Goal: Task Accomplishment & Management: Use online tool/utility

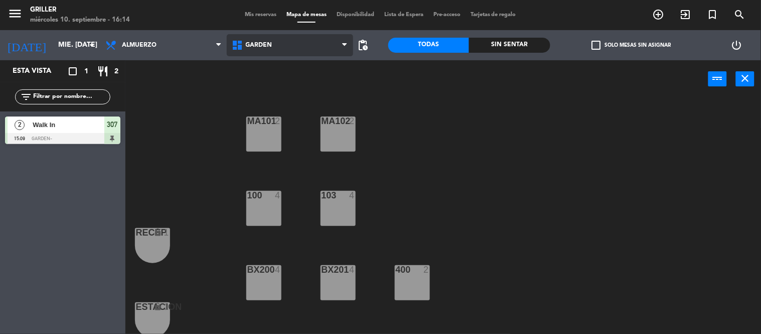
click at [278, 39] on span "GARDEN" at bounding box center [290, 45] width 126 height 22
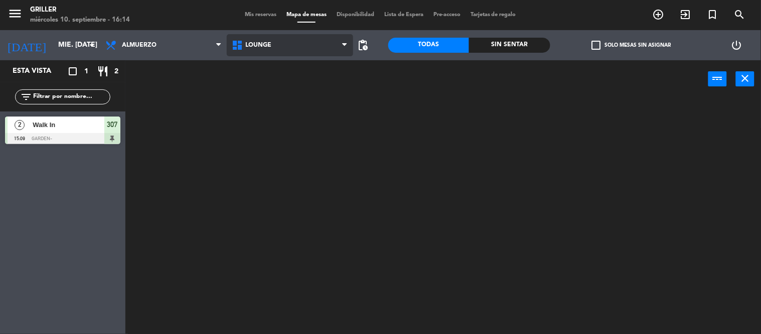
click at [257, 91] on ng-component "menu Griller miércoles 10. septiembre - 16:14 Mis reservas Mapa de mesas Dispon…" at bounding box center [380, 167] width 761 height 334
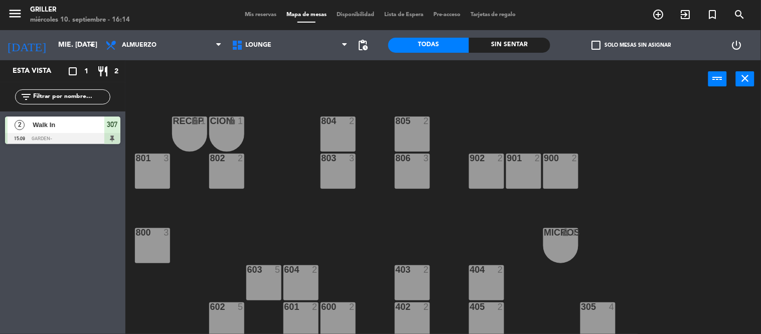
click at [344, 305] on div at bounding box center [338, 306] width 17 height 9
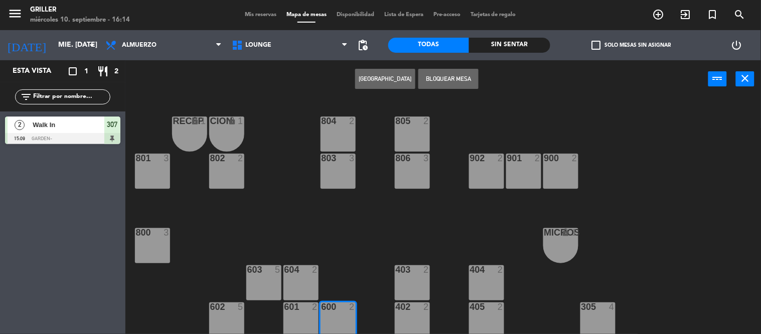
click at [344, 305] on div at bounding box center [338, 306] width 17 height 9
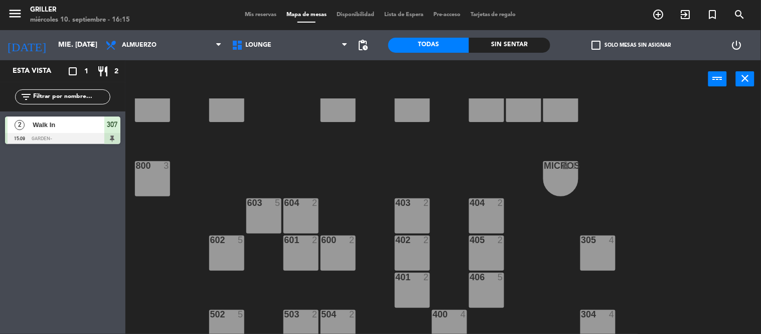
scroll to position [89, 0]
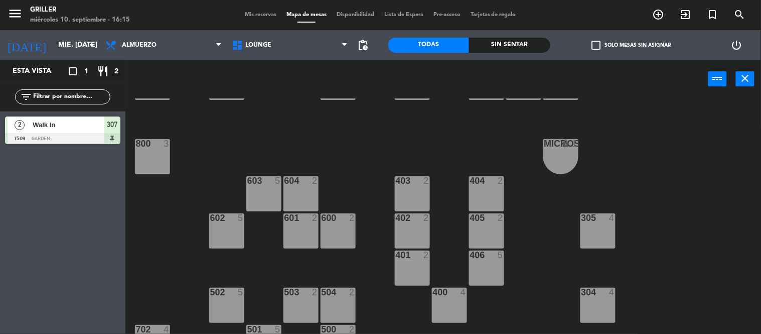
click at [341, 230] on div "600 2" at bounding box center [338, 230] width 35 height 35
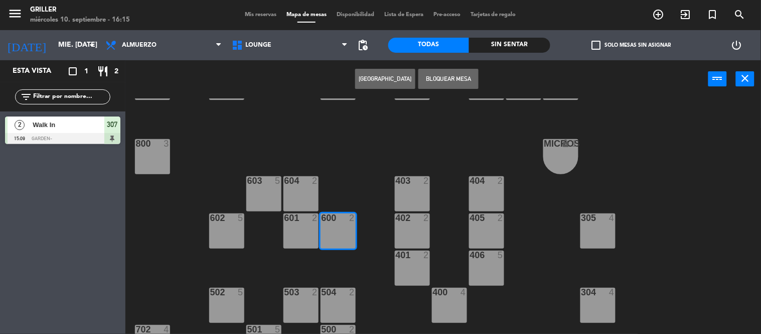
click at [334, 228] on div "600 2" at bounding box center [338, 230] width 35 height 35
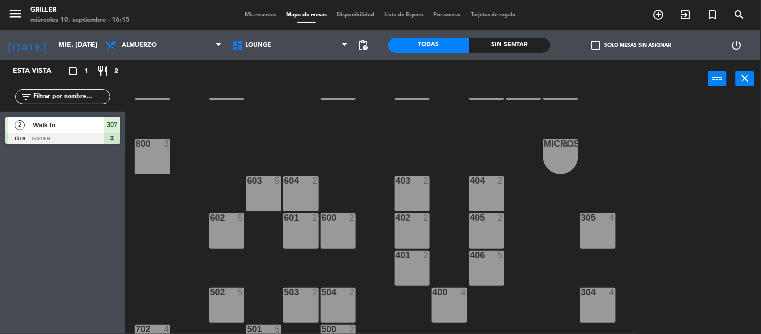
click at [334, 228] on div "600 2" at bounding box center [338, 230] width 35 height 35
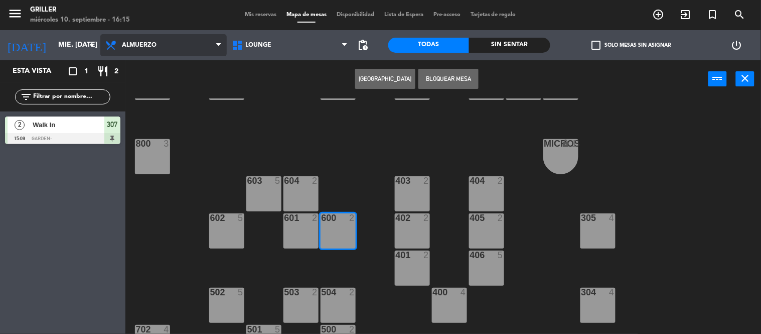
click at [153, 52] on span "Almuerzo" at bounding box center [163, 45] width 126 height 22
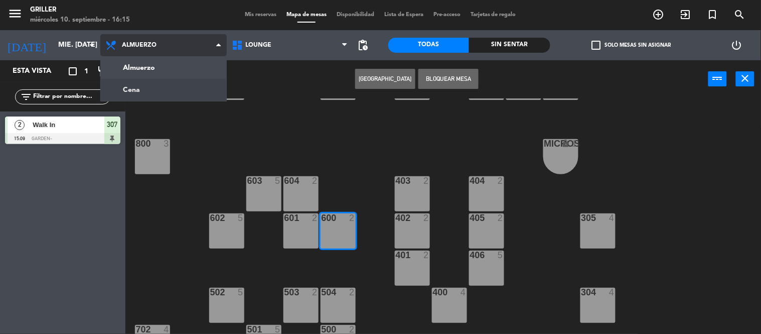
scroll to position [0, 0]
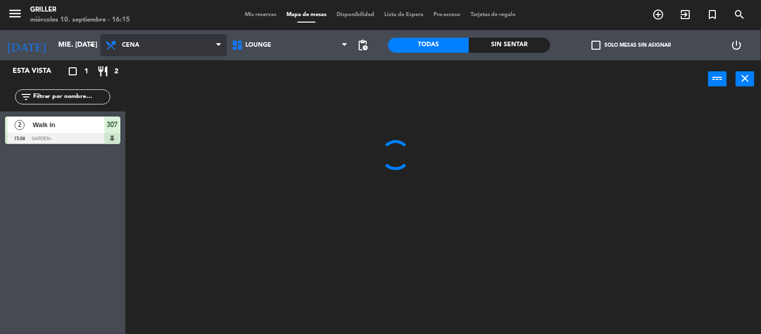
click at [151, 88] on ng-component "menu Griller miércoles 10. septiembre - 16:15 Mis reservas Mapa de mesas Dispon…" at bounding box center [380, 167] width 761 height 334
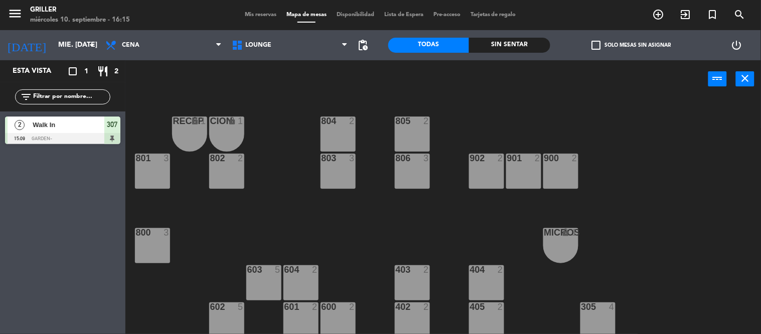
click at [347, 315] on div "600 2" at bounding box center [338, 319] width 35 height 35
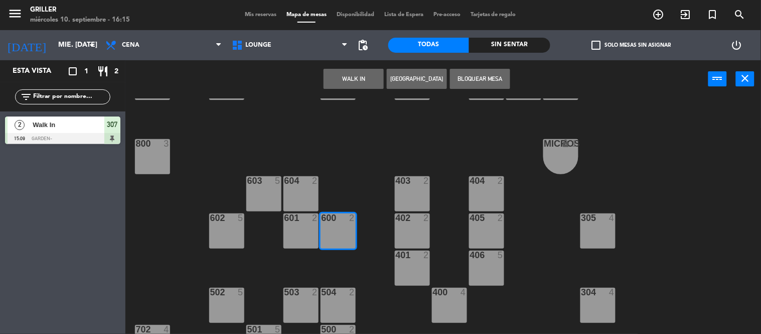
scroll to position [111, 0]
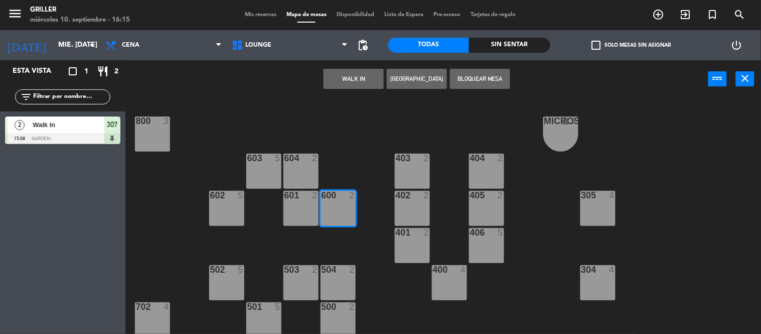
click at [340, 201] on div "600 2" at bounding box center [338, 208] width 35 height 35
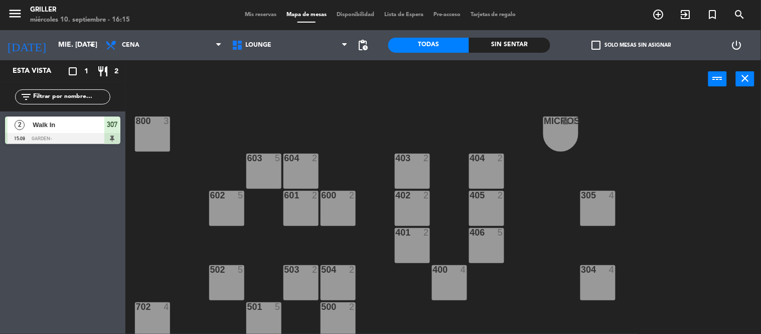
click at [340, 201] on div "600 2" at bounding box center [338, 208] width 35 height 35
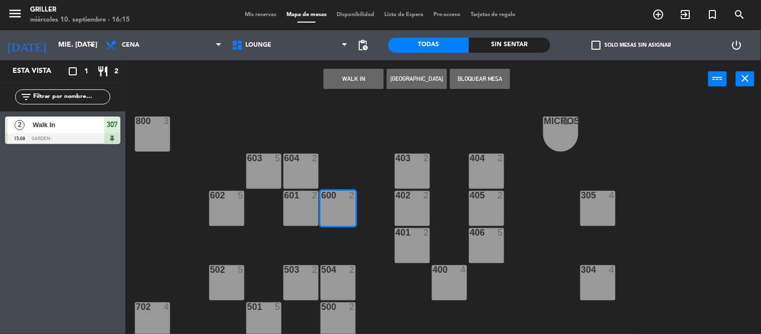
click at [360, 76] on button "WALK IN" at bounding box center [354, 79] width 60 height 20
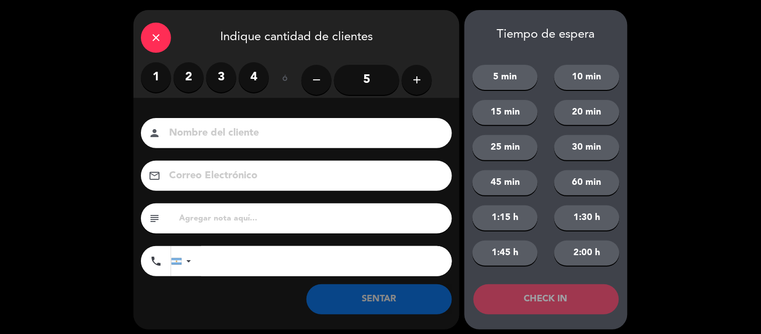
click at [192, 74] on label "2" at bounding box center [189, 77] width 30 height 30
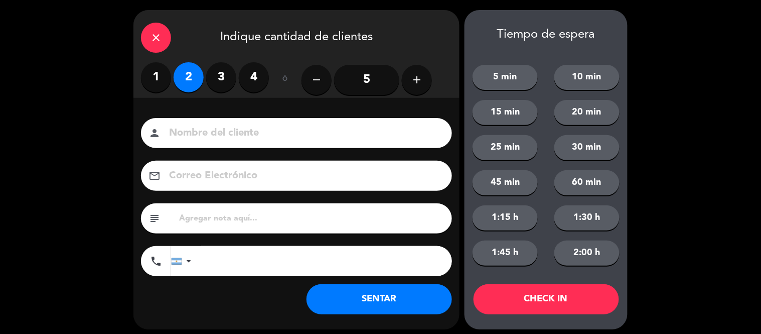
click at [397, 292] on button "SENTAR" at bounding box center [379, 299] width 145 height 30
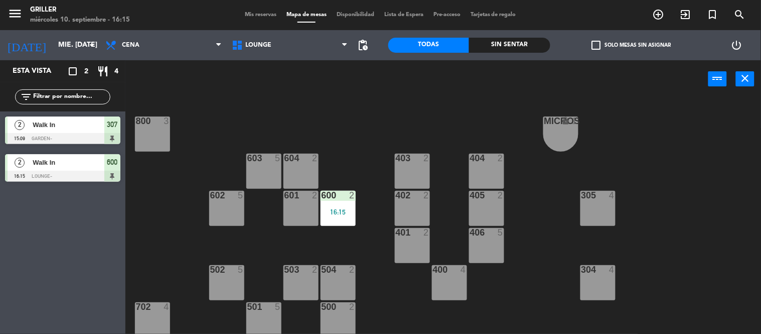
click at [488, 236] on div at bounding box center [486, 232] width 17 height 9
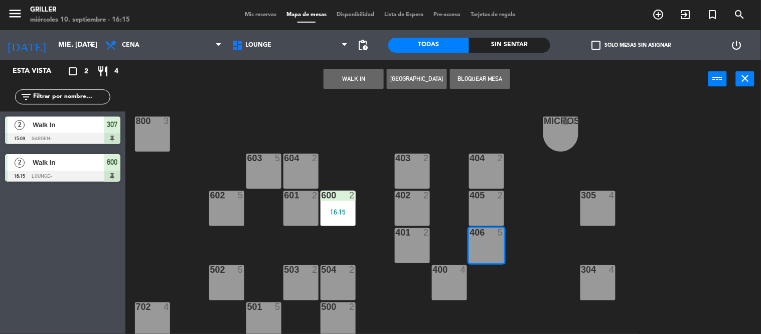
click at [354, 77] on button "WALK IN" at bounding box center [354, 79] width 60 height 20
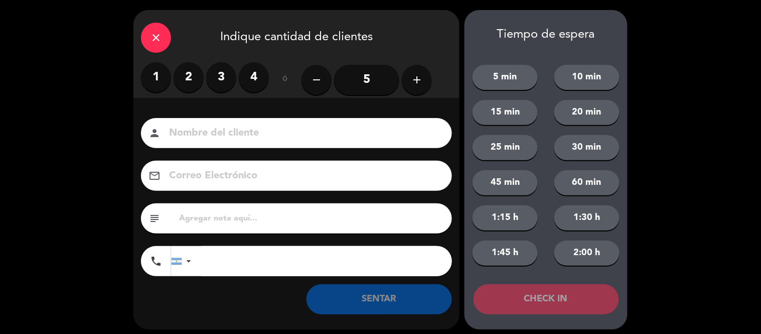
click at [183, 81] on label "2" at bounding box center [189, 77] width 30 height 30
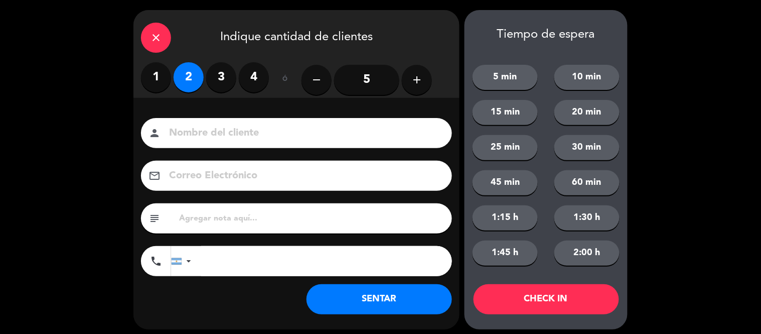
click at [404, 294] on button "SENTAR" at bounding box center [379, 299] width 145 height 30
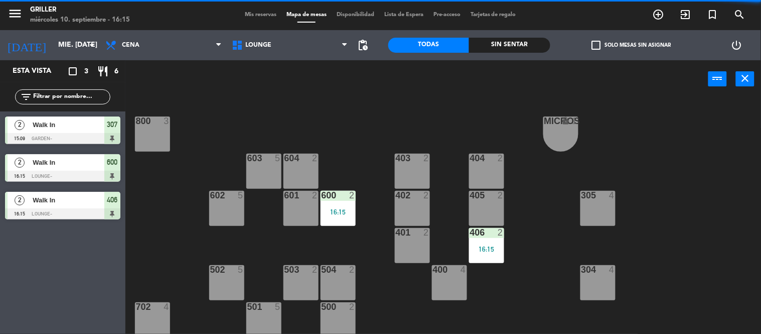
click at [83, 161] on span "Walk In" at bounding box center [69, 162] width 72 height 11
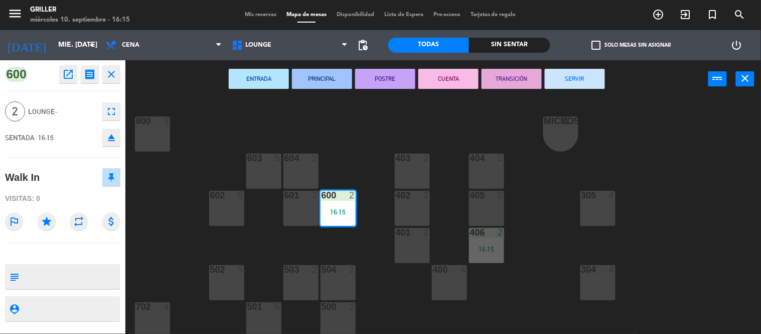
click at [385, 95] on div "ENTRADA PRINCIPAL POSTRE CUENTA TRANSICIÓN SERVIR power_input close" at bounding box center [416, 79] width 583 height 38
click at [188, 107] on div "RECEP lock 1 CION lock 1 804 2 805 2 801 3 802 2 803 3 806 3 900 2 901 2 902 2 …" at bounding box center [447, 216] width 628 height 236
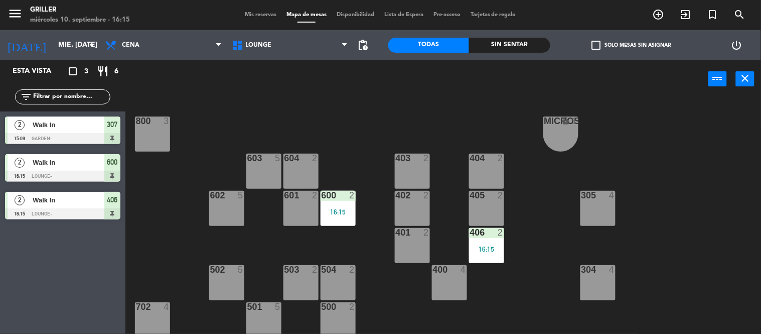
click at [58, 128] on span "Walk In" at bounding box center [69, 124] width 72 height 11
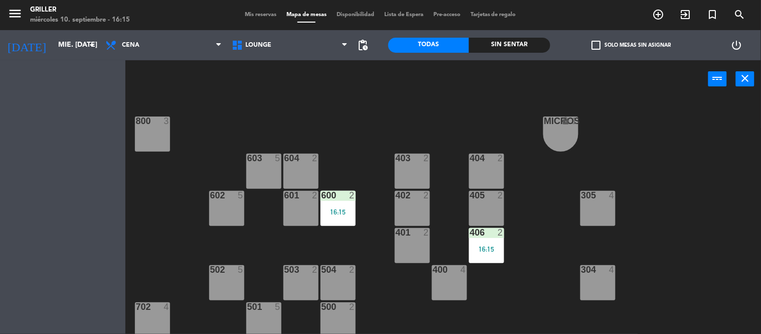
scroll to position [0, 0]
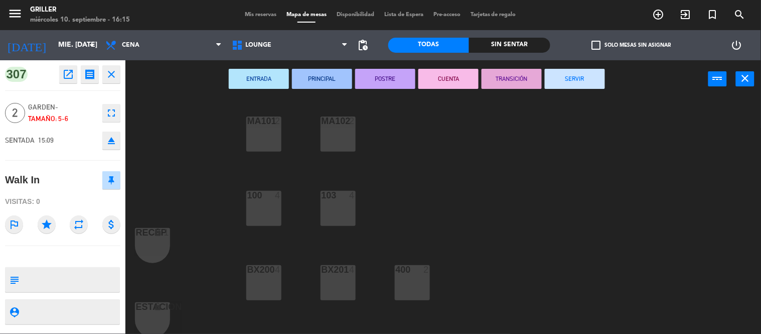
click at [575, 78] on button "SERVIR" at bounding box center [575, 79] width 60 height 20
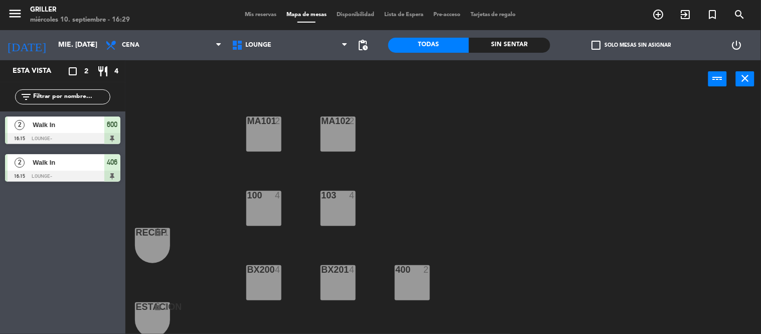
click at [522, 149] on div "MA101 2 MA102 2 103 4 100 4 RECEP lock 1 BX200 4 BX201 4 400 2 ESTACION lock 1 …" at bounding box center [447, 216] width 628 height 236
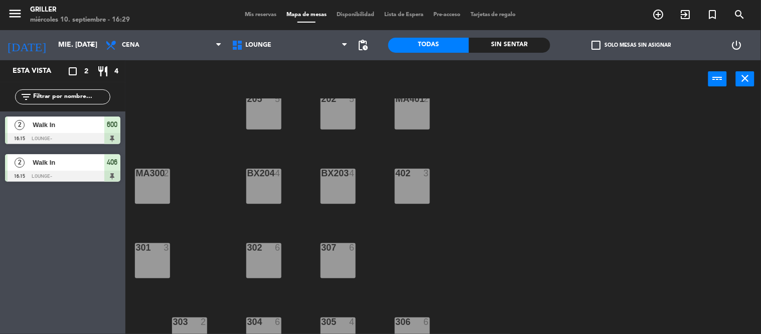
scroll to position [262, 0]
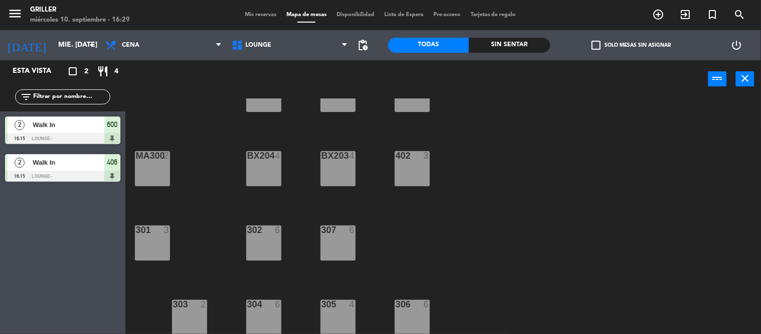
click at [505, 190] on div "MA101 2 MA102 2 103 4 100 4 RECEP lock 1 BX200 4 BX201 4 400 2 ESTACION lock 1 …" at bounding box center [447, 216] width 628 height 236
click at [595, 212] on div "MA101 2 MA102 2 103 4 100 4 RECEP lock 1 BX200 4 BX201 4 400 2 ESTACION lock 1 …" at bounding box center [447, 216] width 628 height 236
click at [625, 168] on div "MA101 2 MA102 2 103 4 100 4 RECEP lock 1 BX200 4 BX201 4 400 2 ESTACION lock 1 …" at bounding box center [447, 216] width 628 height 236
click at [588, 159] on div "MA101 2 MA102 2 103 4 100 4 RECEP lock 1 BX200 4 BX201 4 400 2 ESTACION lock 1 …" at bounding box center [447, 216] width 628 height 236
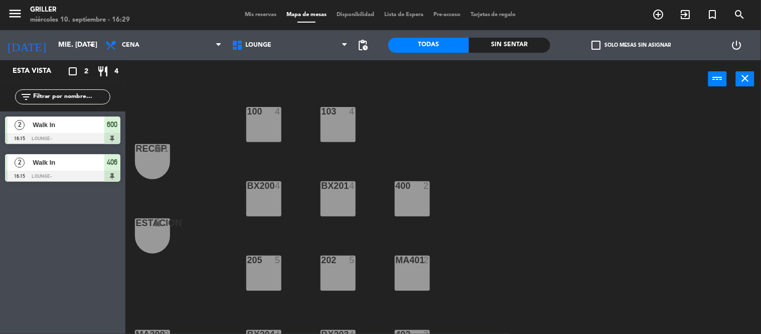
scroll to position [0, 0]
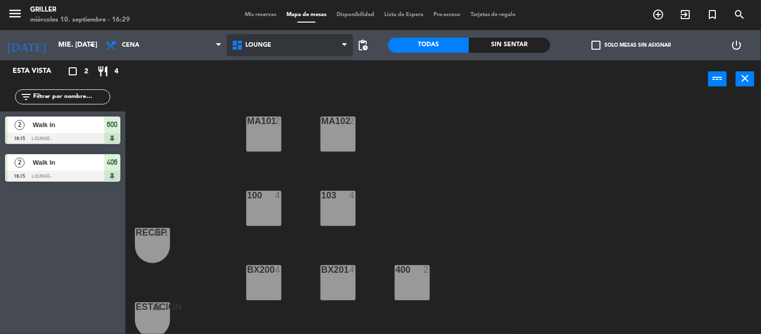
click at [295, 42] on span "LOUNGE" at bounding box center [290, 45] width 126 height 22
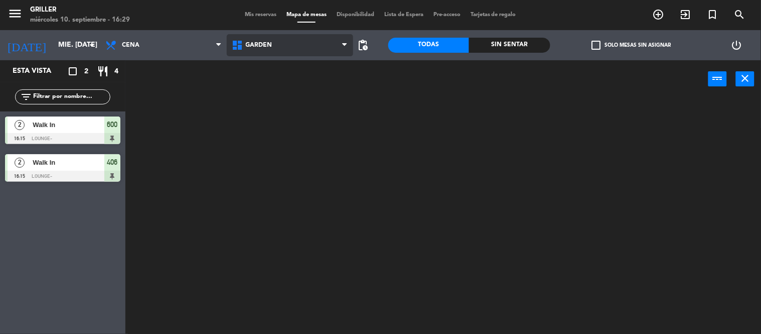
click at [288, 68] on ng-component "menu Griller miércoles 10. septiembre - 16:29 Mis reservas Mapa de mesas Dispon…" at bounding box center [380, 167] width 761 height 334
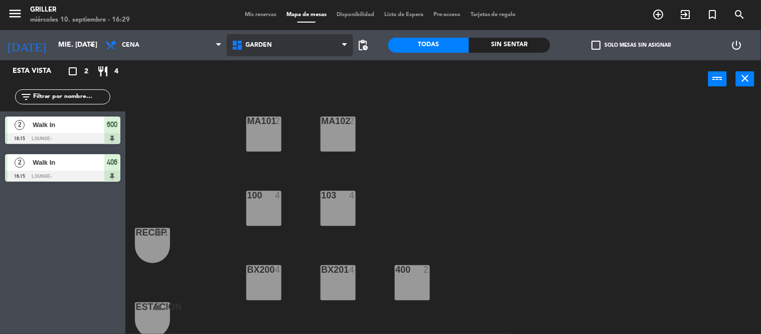
click at [304, 52] on span "GARDEN" at bounding box center [290, 45] width 126 height 22
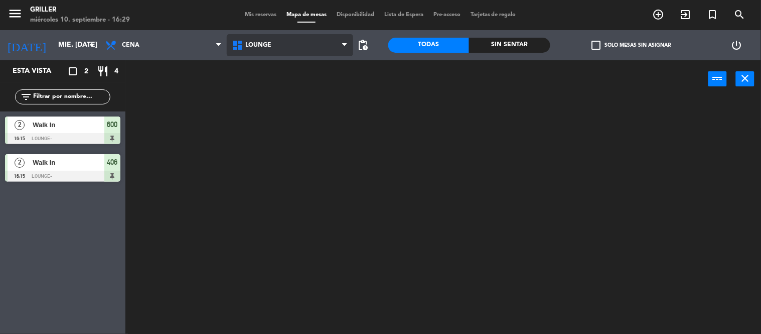
click at [276, 96] on ng-component "menu Griller miércoles 10. septiembre - 16:29 Mis reservas Mapa de mesas Dispon…" at bounding box center [380, 167] width 761 height 334
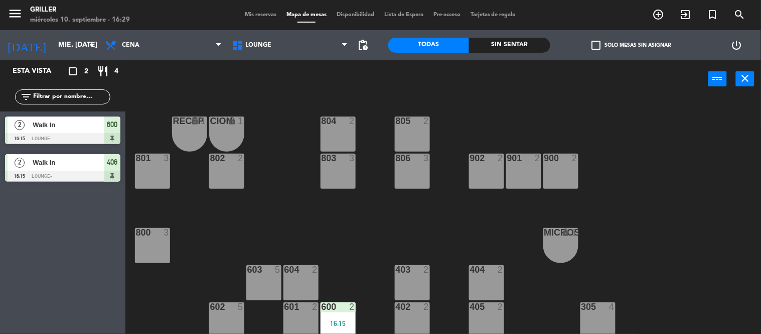
click at [376, 238] on div "RECEP lock 1 CION lock 1 804 2 805 2 801 3 802 2 803 3 806 3 900 2 901 2 902 2 …" at bounding box center [447, 216] width 628 height 236
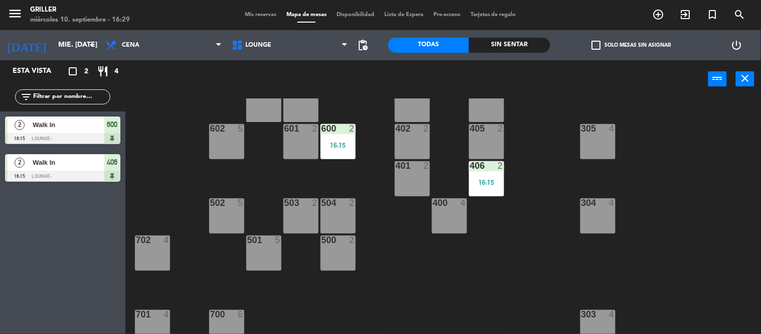
scroll to position [156, 0]
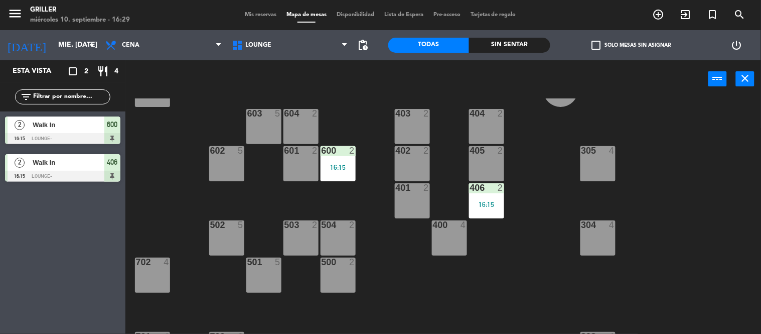
click at [231, 165] on div "602 5" at bounding box center [226, 163] width 35 height 35
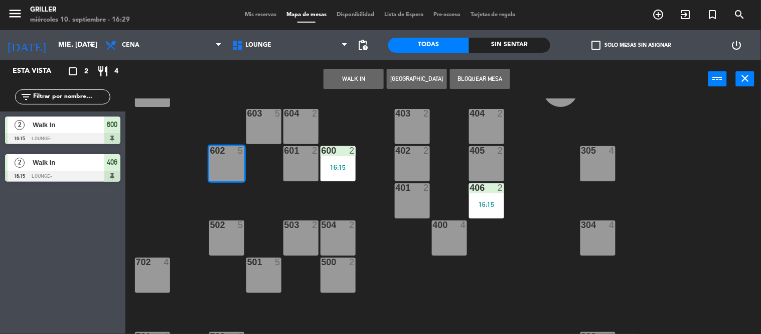
click at [344, 81] on button "WALK IN" at bounding box center [354, 79] width 60 height 20
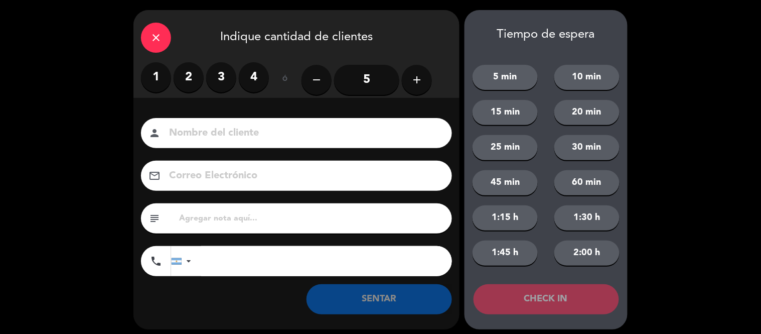
click at [182, 87] on label "2" at bounding box center [189, 77] width 30 height 30
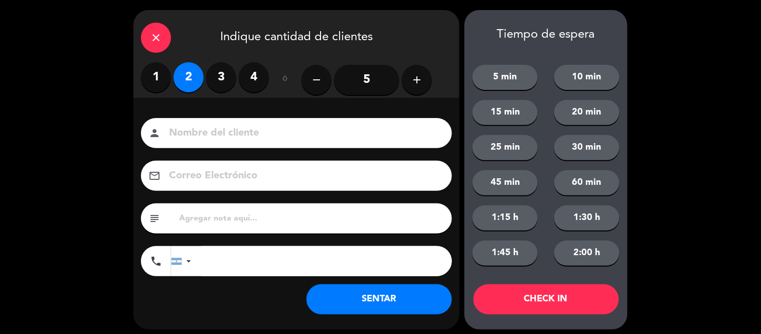
click at [389, 294] on button "SENTAR" at bounding box center [379, 299] width 145 height 30
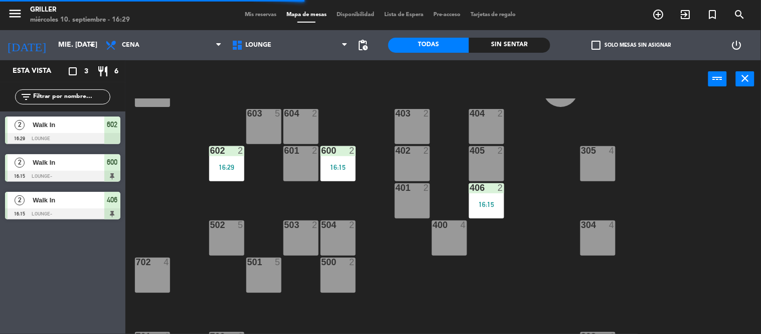
click at [97, 169] on div "Walk In" at bounding box center [68, 162] width 73 height 17
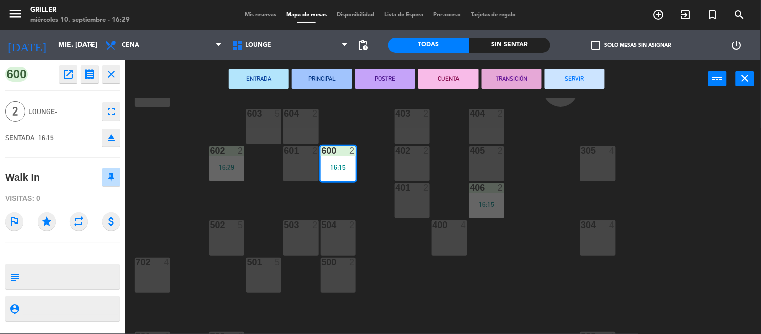
click at [592, 76] on button "SERVIR" at bounding box center [575, 79] width 60 height 20
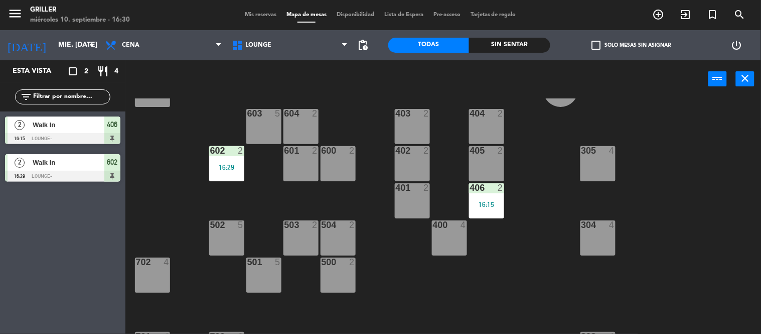
click at [486, 278] on div "RECEP lock 1 CION lock 1 804 2 805 2 801 3 802 2 803 3 806 3 900 2 901 2 902 2 …" at bounding box center [447, 216] width 628 height 236
click at [159, 205] on div "RECEP lock 1 CION lock 1 804 2 805 2 801 3 802 2 803 3 806 3 900 2 901 2 902 2 …" at bounding box center [447, 216] width 628 height 236
click at [189, 117] on div "RECEP lock 1 CION lock 1 804 2 805 2 801 3 802 2 803 3 806 3 900 2 901 2 902 2 …" at bounding box center [447, 216] width 628 height 236
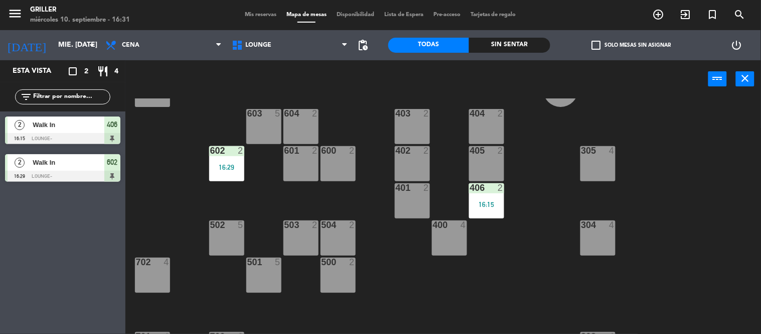
click at [648, 136] on div "RECEP lock 1 CION lock 1 804 2 805 2 801 3 802 2 803 3 806 3 900 2 901 2 902 2 …" at bounding box center [447, 216] width 628 height 236
click at [636, 102] on div "RECEP lock 1 CION lock 1 804 2 805 2 801 3 802 2 803 3 806 3 900 2 901 2 902 2 …" at bounding box center [447, 216] width 628 height 236
click at [549, 279] on div "RECEP lock 1 CION lock 1 804 2 805 2 801 3 802 2 803 3 806 3 900 2 901 2 902 2 …" at bounding box center [447, 216] width 628 height 236
click at [191, 128] on div "RECEP lock 1 CION lock 1 804 2 805 2 801 3 802 2 803 3 806 3 900 2 901 2 902 2 …" at bounding box center [447, 216] width 628 height 236
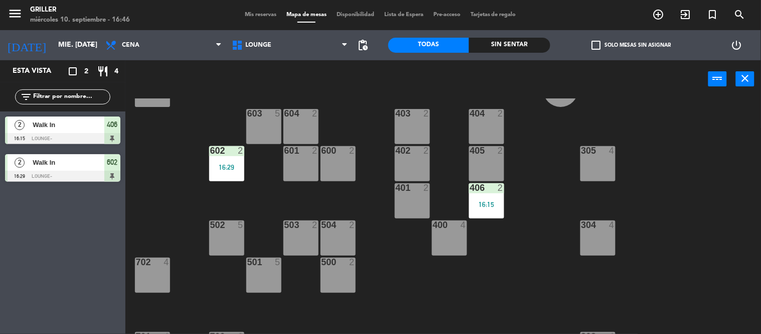
click at [717, 263] on div "RECEP lock 1 CION lock 1 804 2 805 2 801 3 802 2 803 3 806 3 900 2 901 2 902 2 …" at bounding box center [447, 216] width 628 height 236
click at [418, 303] on div "RECEP lock 1 CION lock 1 804 2 805 2 801 3 802 2 803 3 806 3 900 2 901 2 902 2 …" at bounding box center [447, 216] width 628 height 236
click at [736, 219] on div "RECEP lock 1 CION lock 1 804 2 805 2 801 3 802 2 803 3 806 3 900 2 901 2 902 2 …" at bounding box center [447, 216] width 628 height 236
click at [694, 133] on div "RECEP lock 1 CION lock 1 804 2 805 2 801 3 802 2 803 3 806 3 900 2 901 2 902 2 …" at bounding box center [447, 216] width 628 height 236
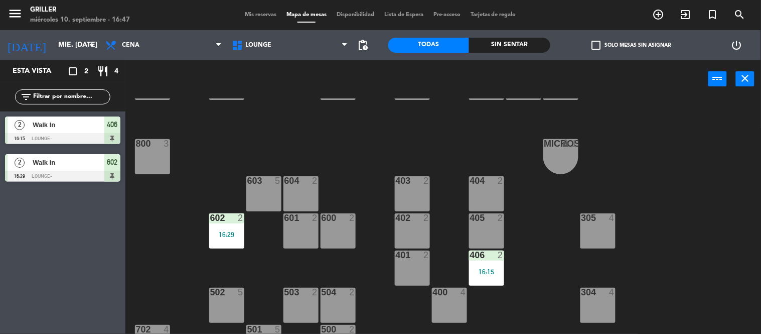
scroll to position [0, 0]
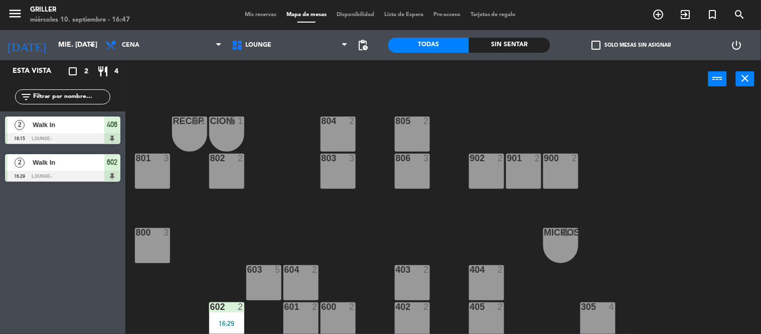
click at [666, 221] on div "RECEP lock 1 CION lock 1 804 2 805 2 801 3 802 2 803 3 806 3 900 2 901 2 902 2 …" at bounding box center [447, 216] width 628 height 236
click at [700, 146] on div "RECEP lock 1 CION lock 1 804 2 805 2 801 3 802 2 803 3 806 3 900 2 901 2 902 2 …" at bounding box center [447, 216] width 628 height 236
click at [693, 220] on div "RECEP lock 1 CION lock 1 804 2 805 2 801 3 802 2 803 3 806 3 900 2 901 2 902 2 …" at bounding box center [447, 216] width 628 height 236
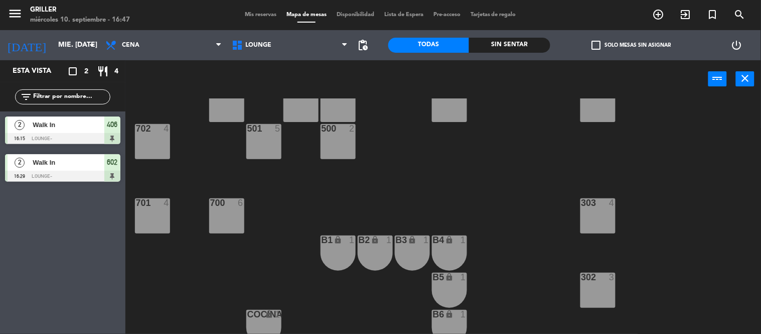
scroll to position [312, 0]
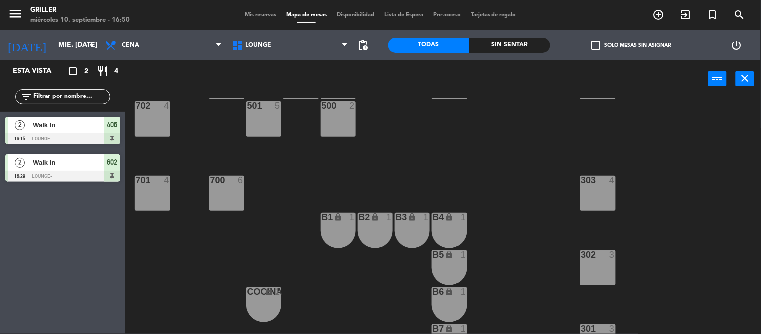
click at [434, 135] on div "RECEP lock 1 CION lock 1 804 2 805 2 801 3 802 2 803 3 806 3 900 2 901 2 902 2 …" at bounding box center [447, 216] width 628 height 236
